Goal: Use online tool/utility: Utilize a website feature to perform a specific function

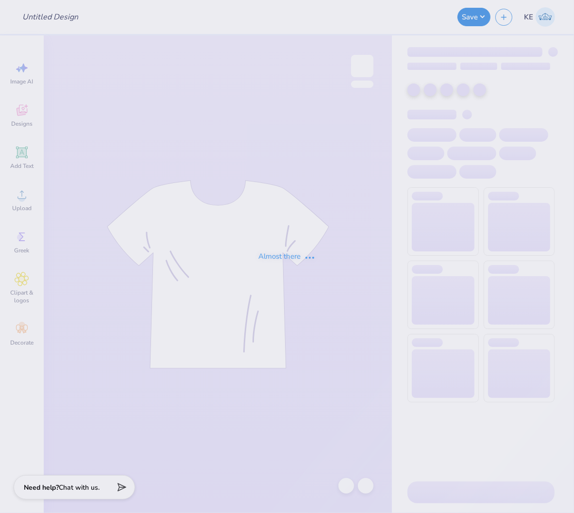
type input "Louisville Dentistry Sweatshirts"
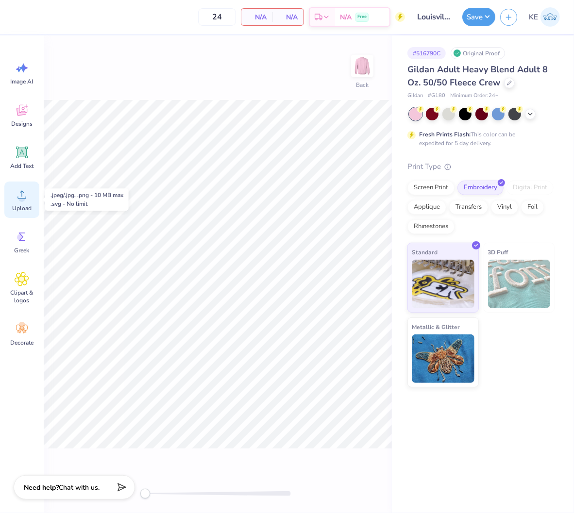
click at [31, 207] on span "Upload" at bounding box center [21, 208] width 19 height 8
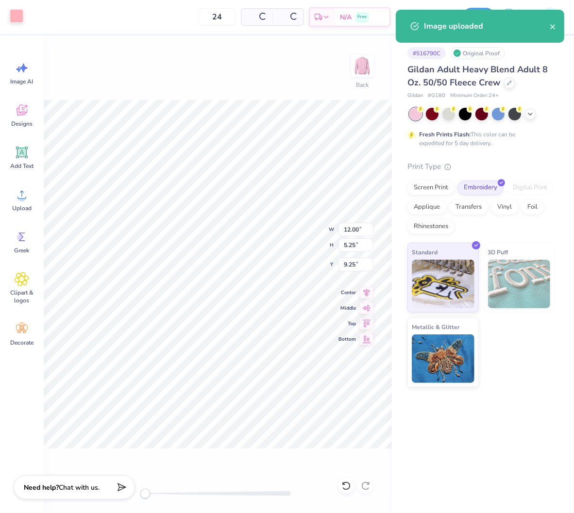
click at [22, 19] on div at bounding box center [17, 16] width 14 height 14
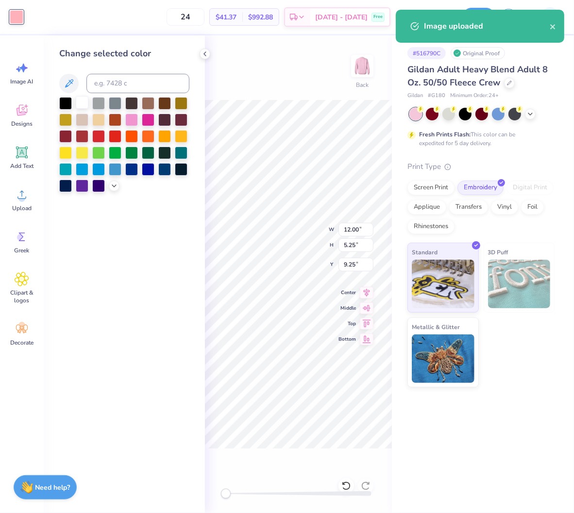
click at [83, 98] on div at bounding box center [82, 102] width 13 height 13
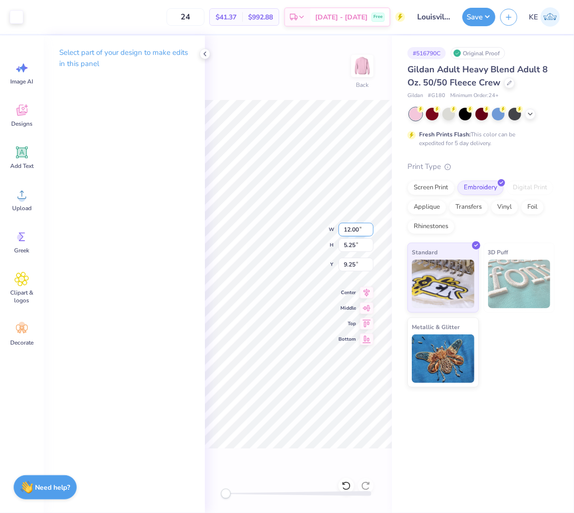
click at [350, 230] on input "12.00" at bounding box center [355, 230] width 35 height 14
click at [352, 266] on input "9.25" at bounding box center [355, 265] width 35 height 14
type input "3"
click at [348, 229] on input "12.00" at bounding box center [355, 230] width 35 height 14
type input "12"
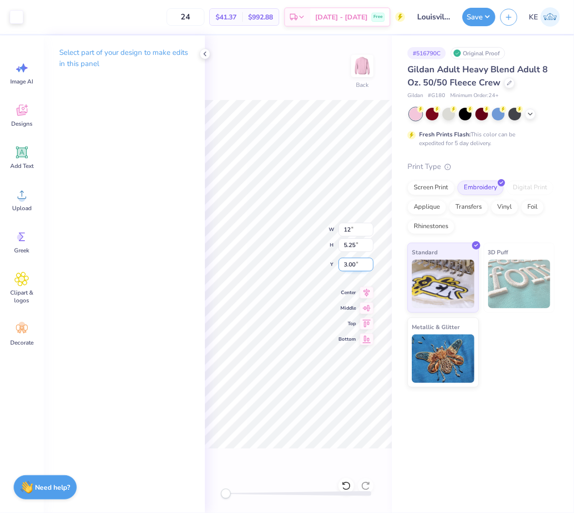
click at [352, 263] on input "3.00" at bounding box center [355, 265] width 35 height 14
type input "3"
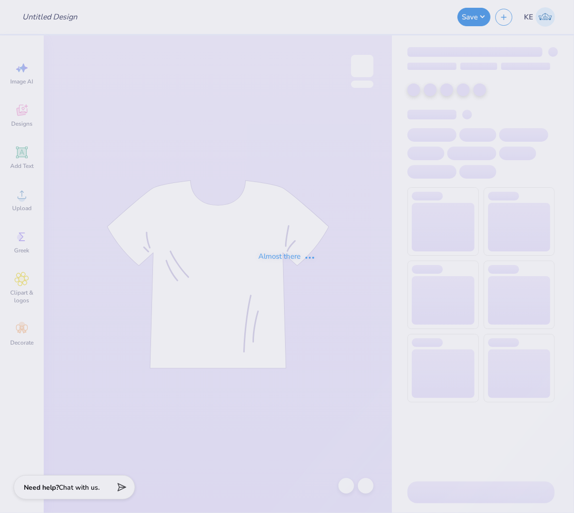
type input "Louisville Dentistry Sweatshirts"
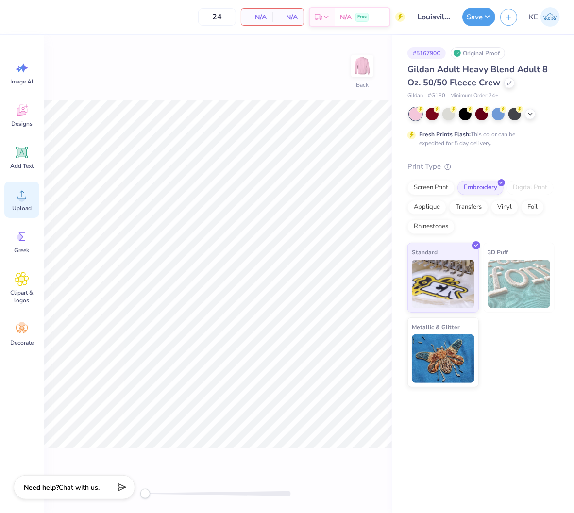
click at [27, 199] on icon at bounding box center [22, 194] width 15 height 15
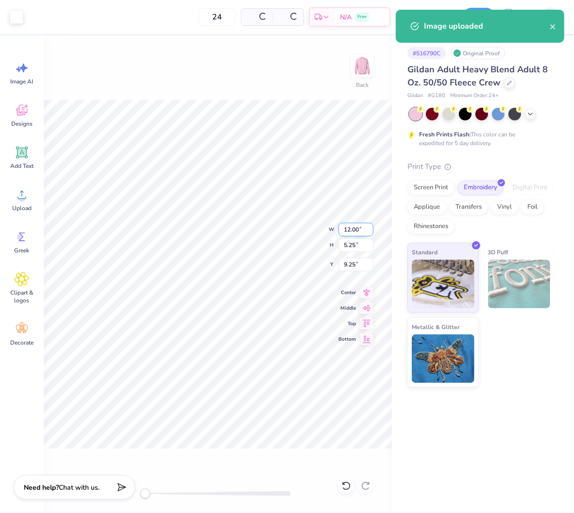
click at [350, 229] on input "12.00" at bounding box center [355, 230] width 35 height 14
click at [352, 266] on input "9.25" at bounding box center [355, 265] width 35 height 14
type input "3"
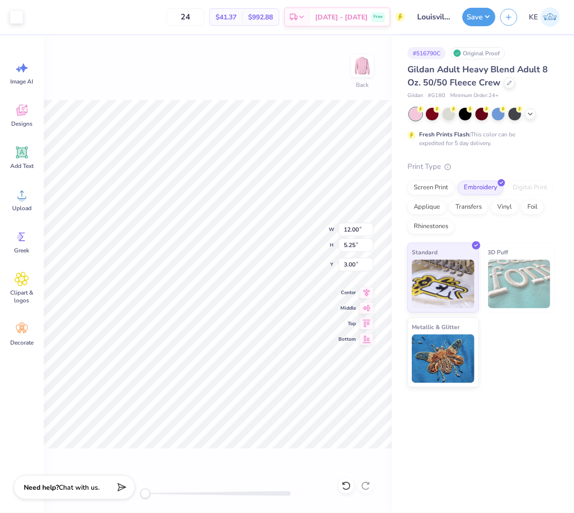
click at [498, 10] on div "Image uploaded" at bounding box center [480, 10] width 172 height 4
click at [487, 16] on button "Save" at bounding box center [478, 15] width 33 height 18
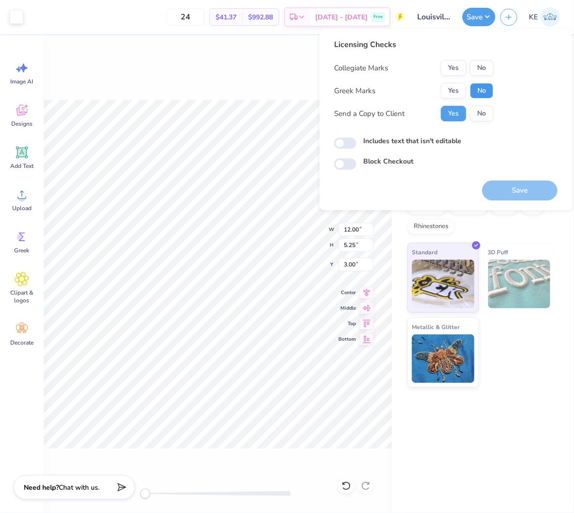
click at [489, 86] on button "No" at bounding box center [481, 91] width 23 height 16
click at [489, 70] on button "No" at bounding box center [481, 68] width 23 height 16
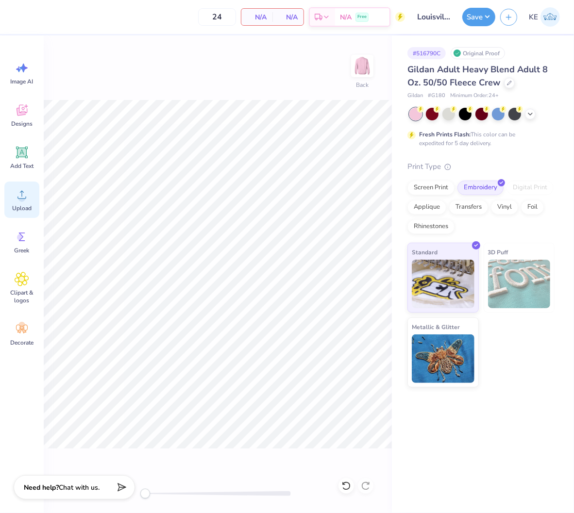
click at [13, 195] on div "Upload" at bounding box center [21, 200] width 35 height 36
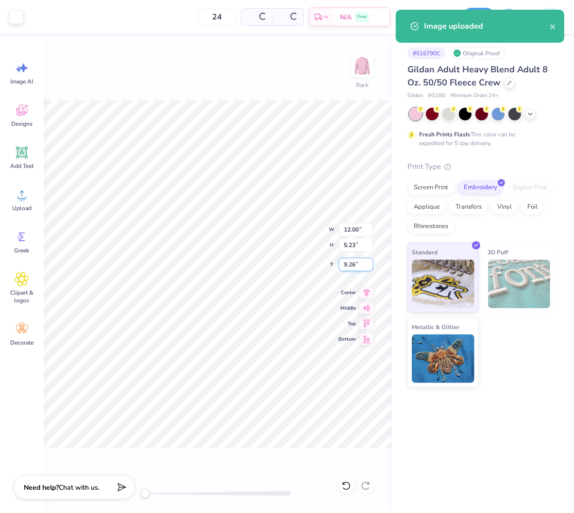
click at [354, 264] on input "9.26" at bounding box center [355, 265] width 35 height 14
type input "3"
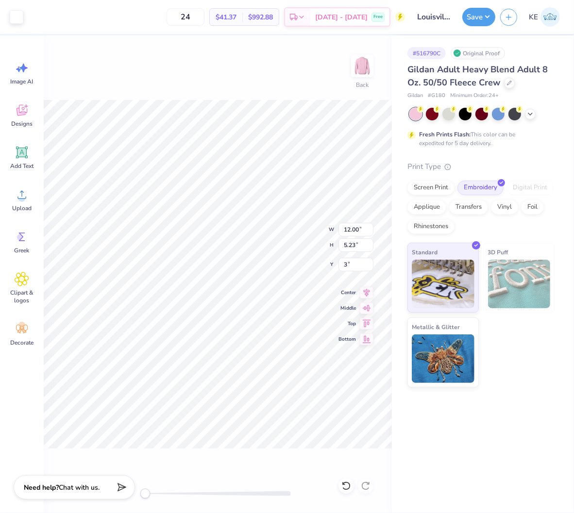
click at [478, 5] on div "Save KE" at bounding box center [518, 17] width 112 height 34
click at [481, 21] on div "Image uploaded" at bounding box center [480, 30] width 172 height 44
drag, startPoint x: 479, startPoint y: 14, endPoint x: 489, endPoint y: 20, distance: 12.3
click at [481, 13] on button "Save" at bounding box center [478, 15] width 33 height 18
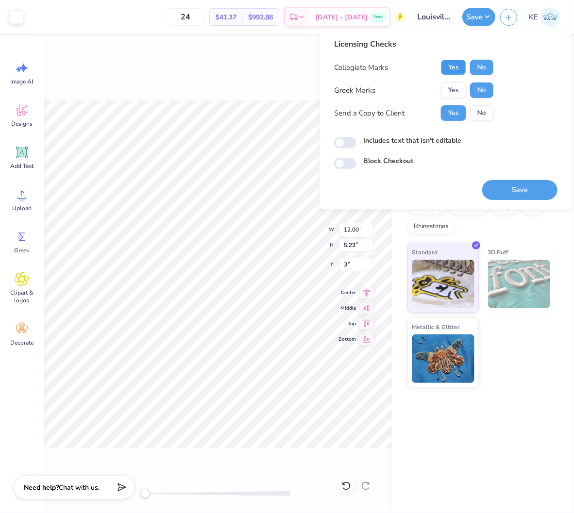
click at [453, 66] on button "Yes" at bounding box center [453, 68] width 25 height 16
click at [483, 93] on button "No" at bounding box center [481, 91] width 23 height 16
click at [517, 188] on button "Save" at bounding box center [519, 190] width 75 height 20
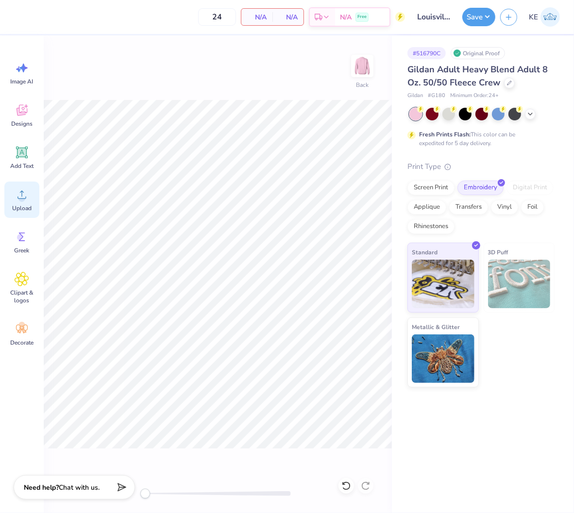
click at [29, 202] on div "Upload" at bounding box center [21, 200] width 35 height 36
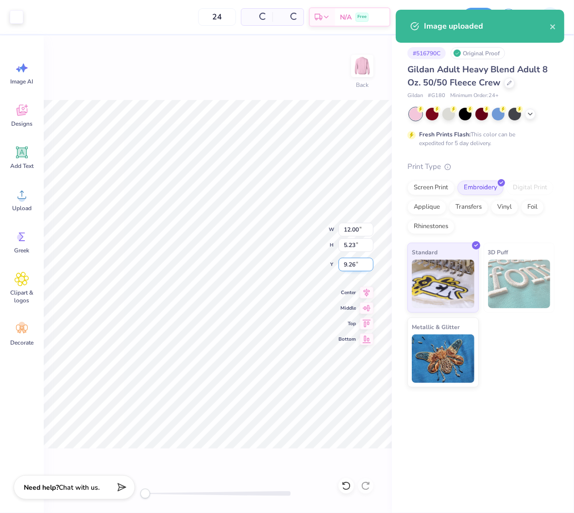
click at [351, 269] on input "9.26" at bounding box center [355, 265] width 35 height 14
type input "3"
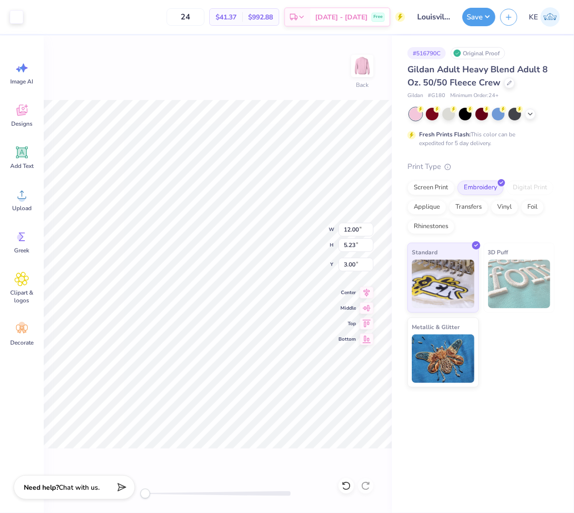
click at [483, 17] on div "Image uploaded" at bounding box center [480, 30] width 172 height 44
click at [485, 17] on button "Save" at bounding box center [478, 15] width 33 height 18
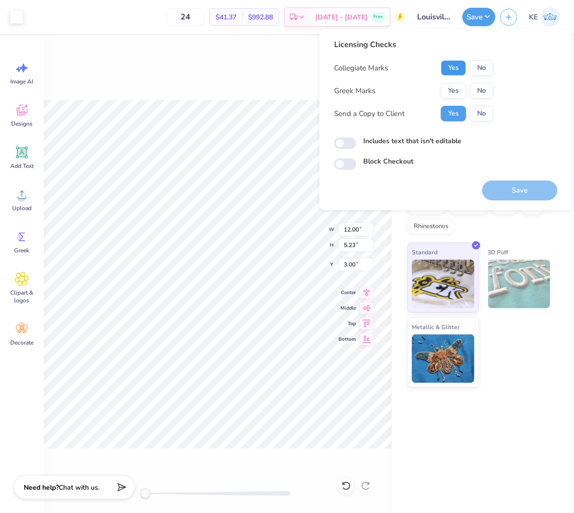
click at [449, 68] on button "Yes" at bounding box center [453, 68] width 25 height 16
click at [484, 100] on div "Collegiate Marks Yes No Greek Marks Yes No Send a Copy to Client Yes No" at bounding box center [413, 90] width 159 height 61
click at [481, 88] on button "No" at bounding box center [481, 91] width 23 height 16
click at [519, 185] on button "Save" at bounding box center [519, 191] width 75 height 20
